Goal: Book appointment/travel/reservation

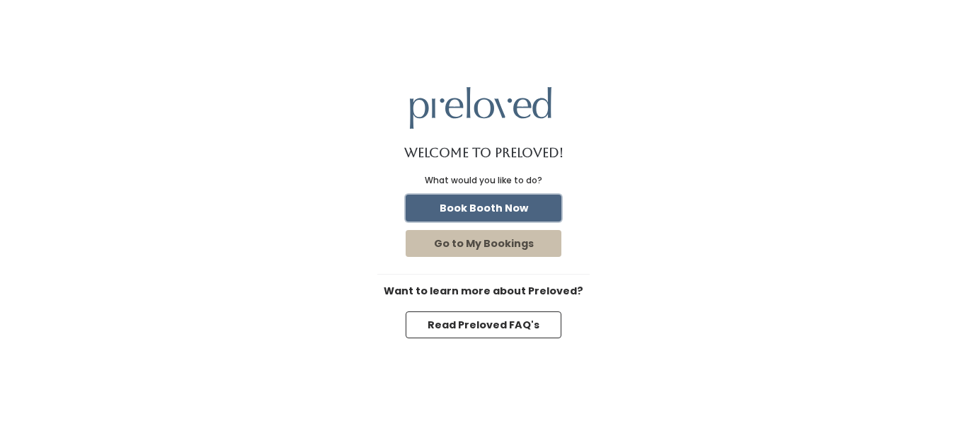
click at [464, 213] on button "Book Booth Now" at bounding box center [484, 208] width 156 height 27
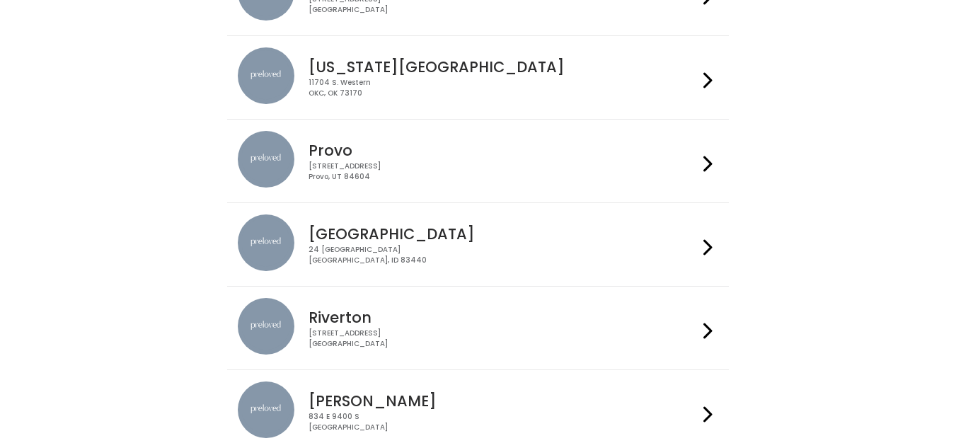
scroll to position [368, 0]
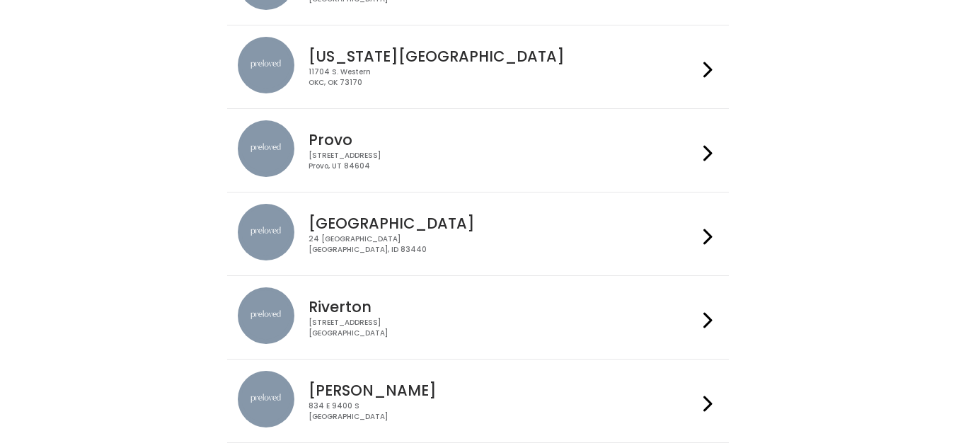
click at [388, 251] on div "24 South 1st West Rexburg, ID 83440" at bounding box center [503, 244] width 389 height 21
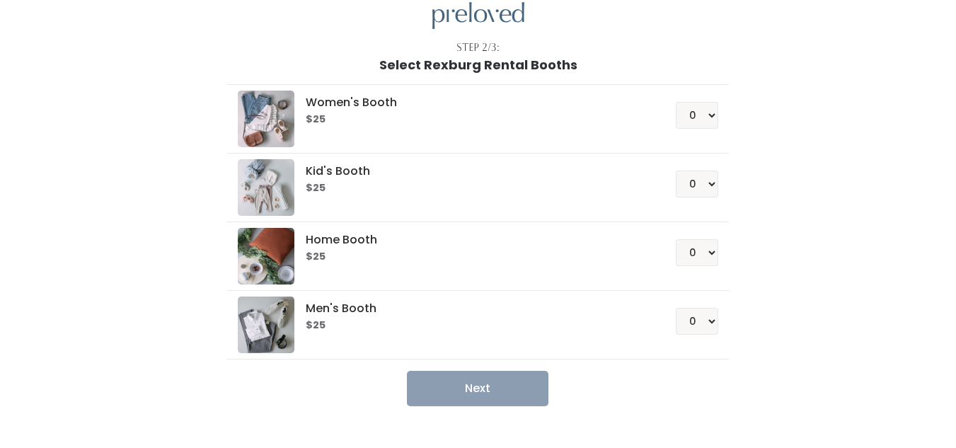
scroll to position [59, 0]
click at [705, 104] on select "0 1 2 3 4" at bounding box center [697, 114] width 42 height 27
select select "1"
click at [676, 101] on select "0 1 2 3 4" at bounding box center [697, 114] width 42 height 27
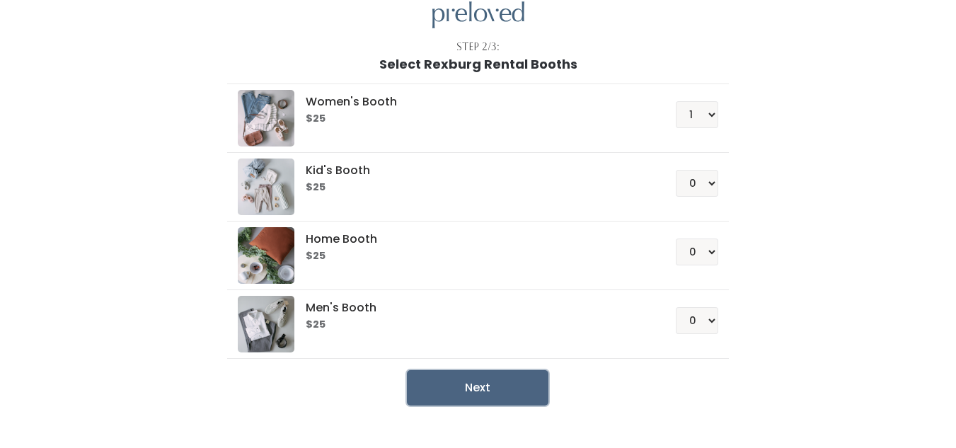
click at [457, 391] on button "Next" at bounding box center [478, 387] width 142 height 35
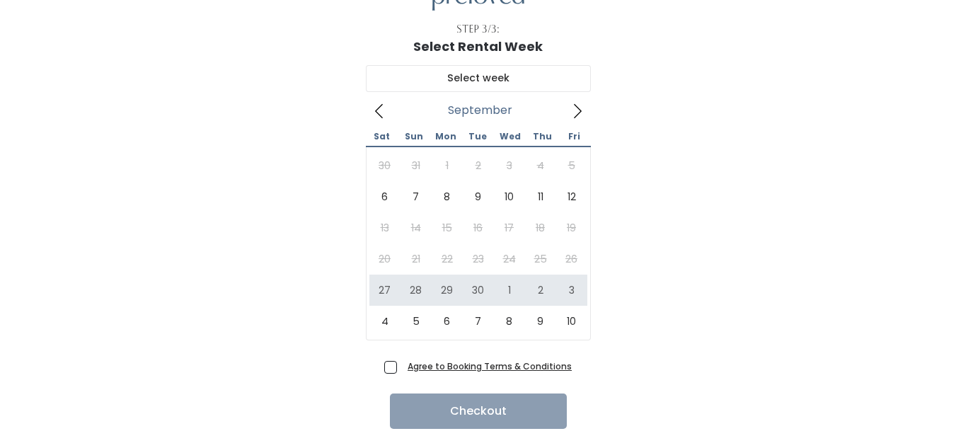
scroll to position [79, 0]
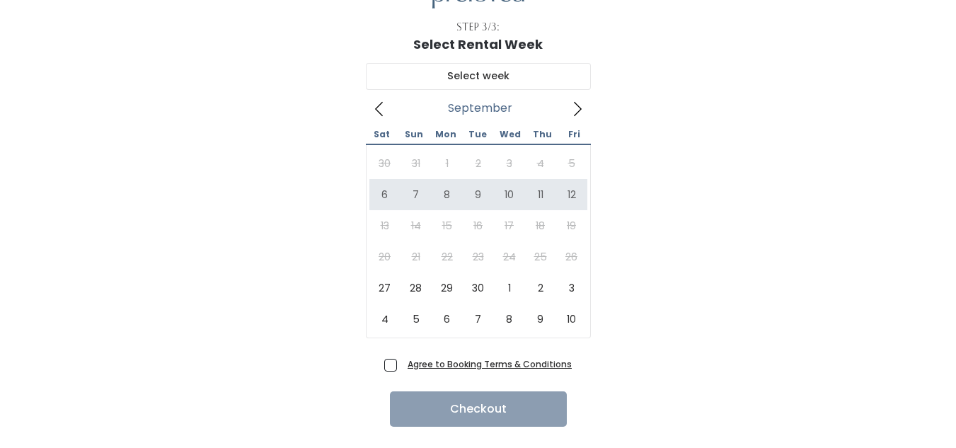
click at [579, 105] on icon at bounding box center [578, 109] width 16 height 16
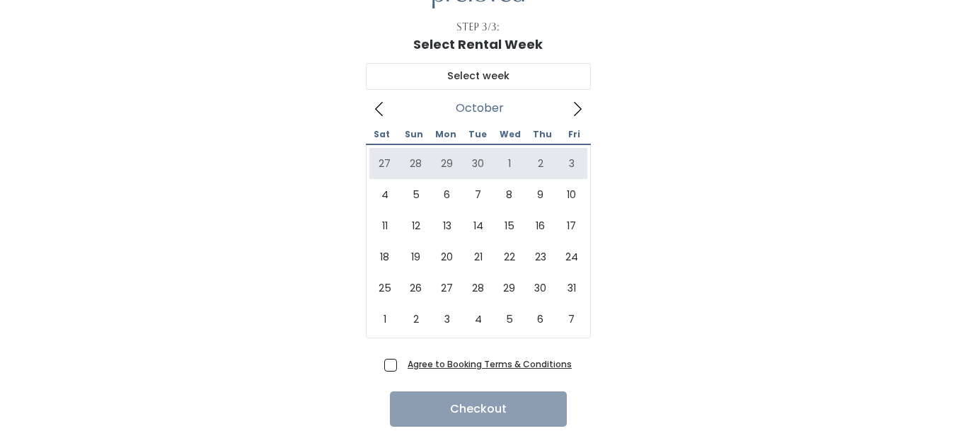
click at [384, 116] on icon at bounding box center [380, 109] width 16 height 16
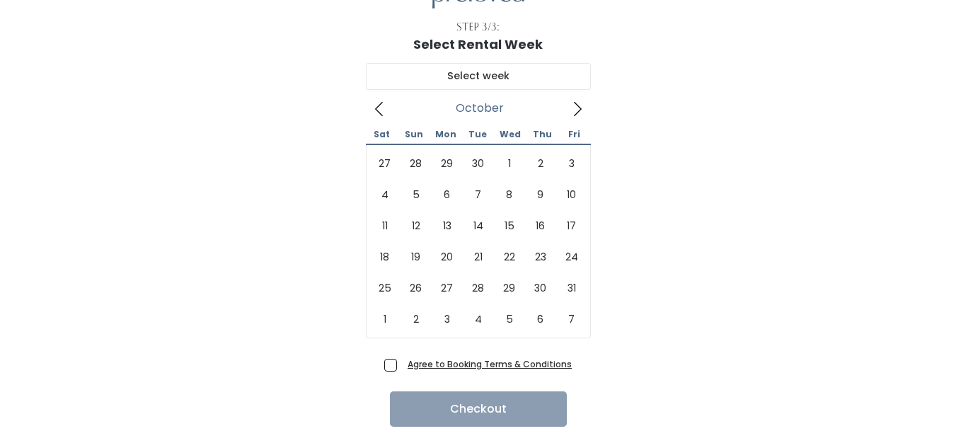
click at [579, 111] on icon at bounding box center [578, 109] width 8 height 14
click at [378, 113] on icon at bounding box center [380, 109] width 16 height 16
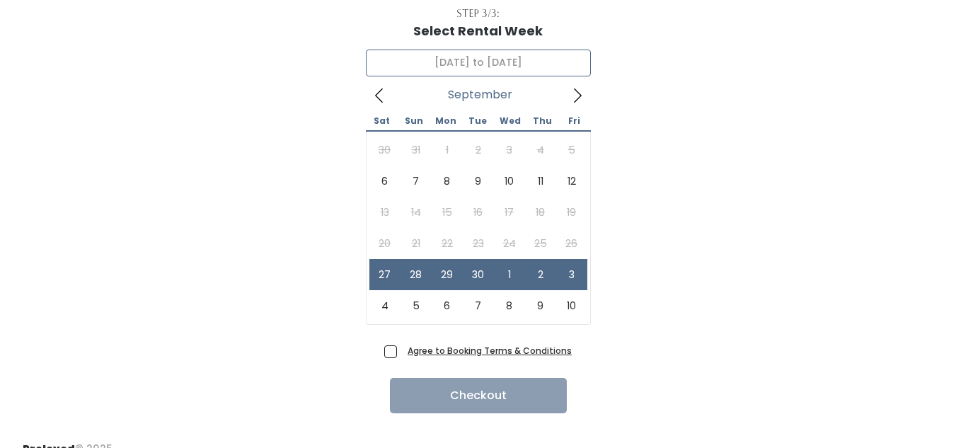
scroll to position [93, 0]
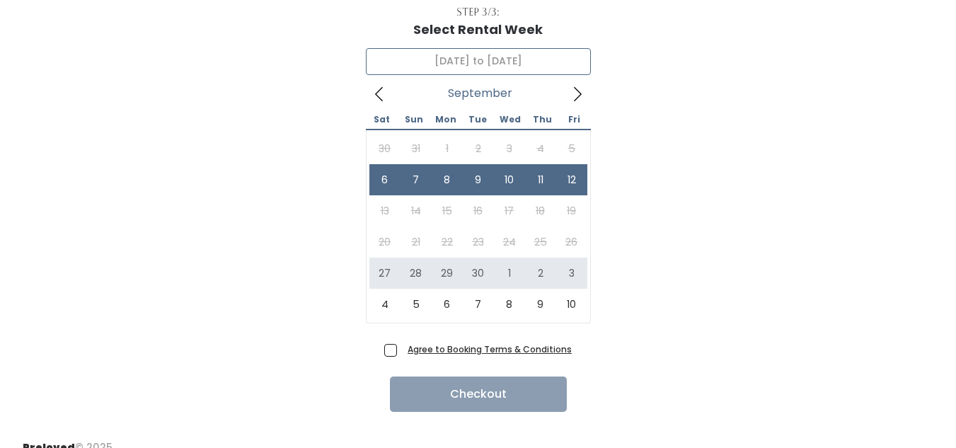
type input "September 27 to October 3"
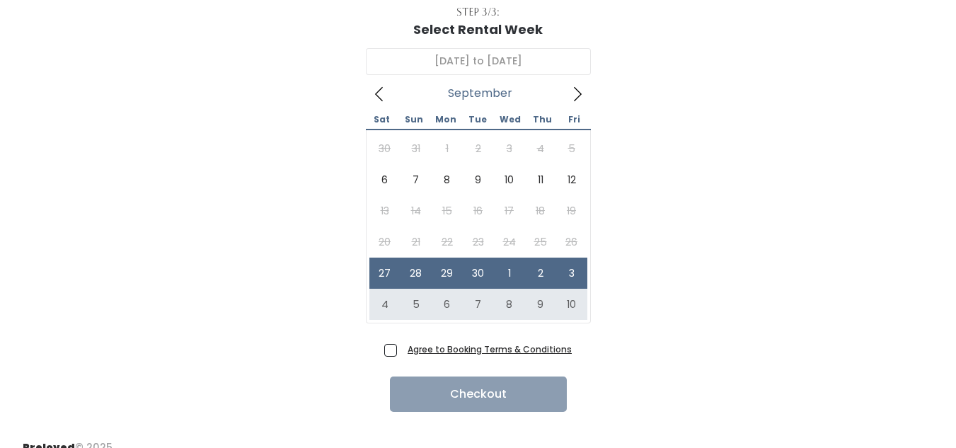
click at [402, 350] on span "Agree to Booking Terms & Conditions" at bounding box center [487, 349] width 170 height 14
click at [402, 350] on input "Agree to Booking Terms & Conditions" at bounding box center [406, 346] width 9 height 9
checkbox input "true"
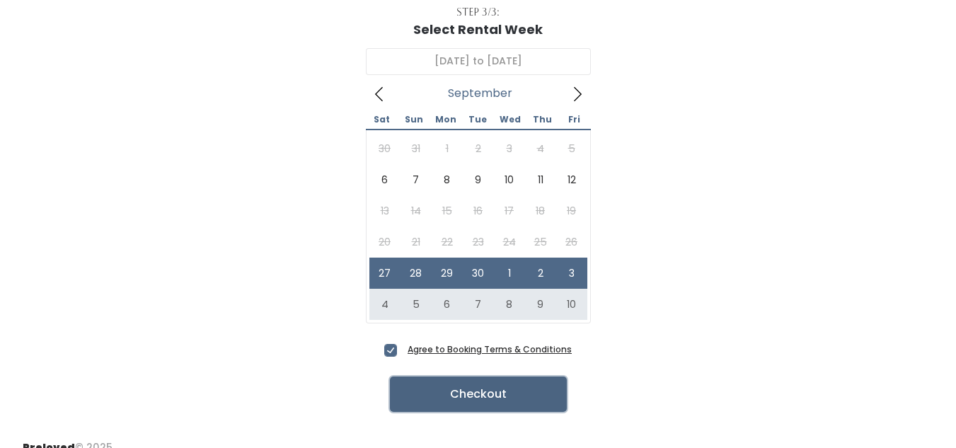
click at [449, 388] on button "Checkout" at bounding box center [478, 394] width 177 height 35
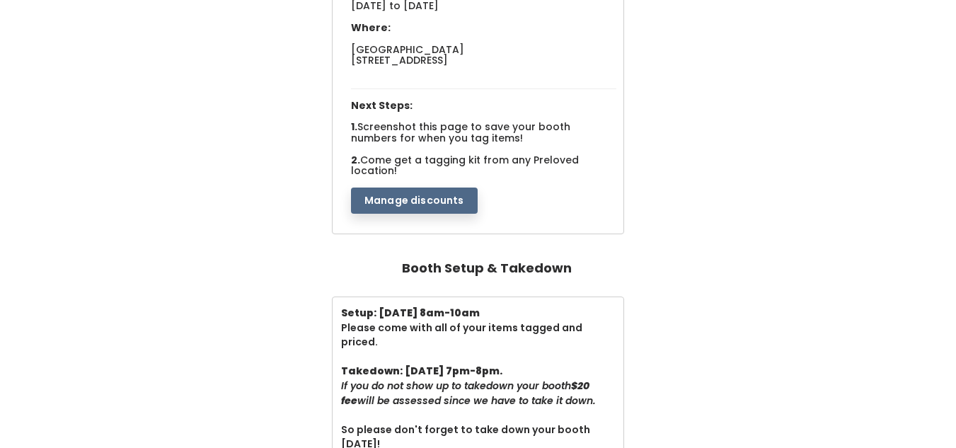
scroll to position [156, 0]
